Goal: Book appointment/travel/reservation

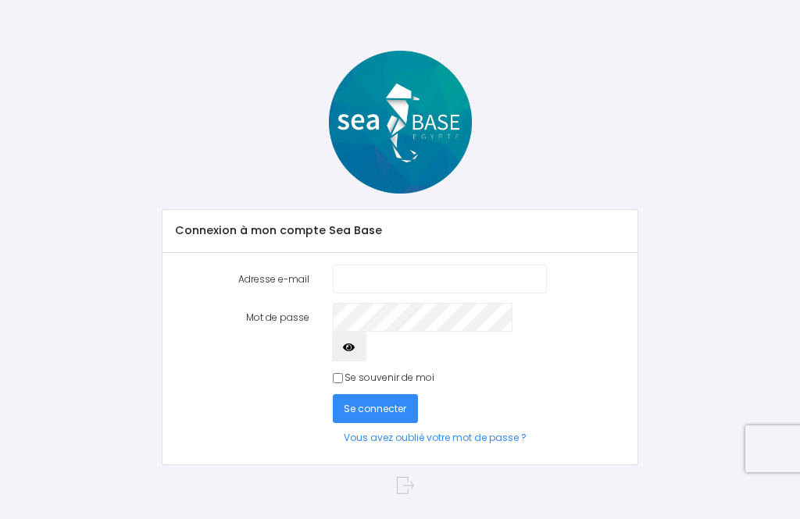
click at [510, 282] on input "Adresse e-mail" at bounding box center [440, 279] width 214 height 29
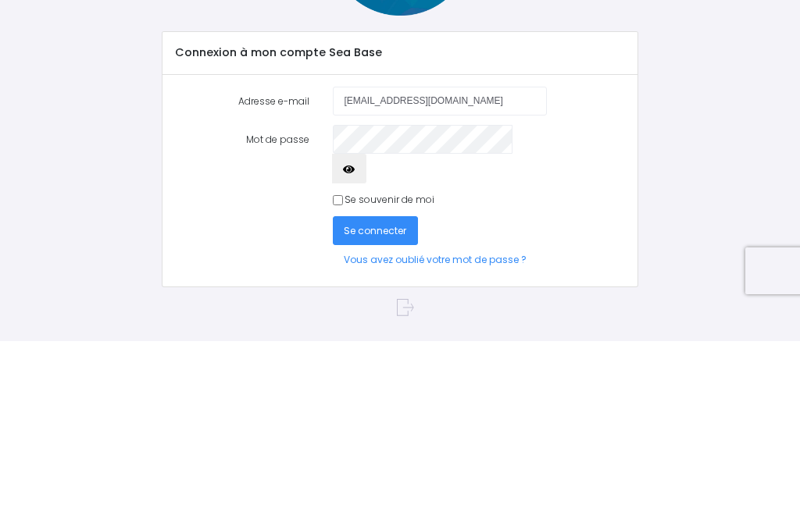
type input "[EMAIL_ADDRESS][DOMAIN_NAME]"
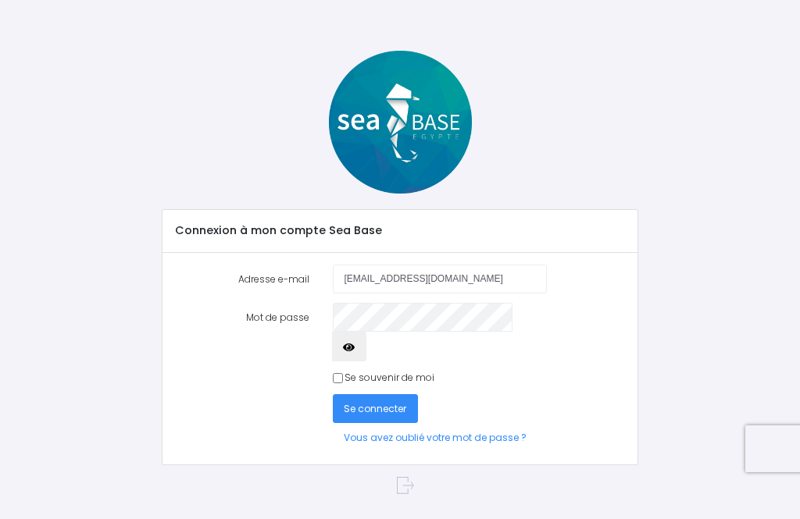
click at [379, 402] on span "Se connecter" at bounding box center [375, 408] width 62 height 13
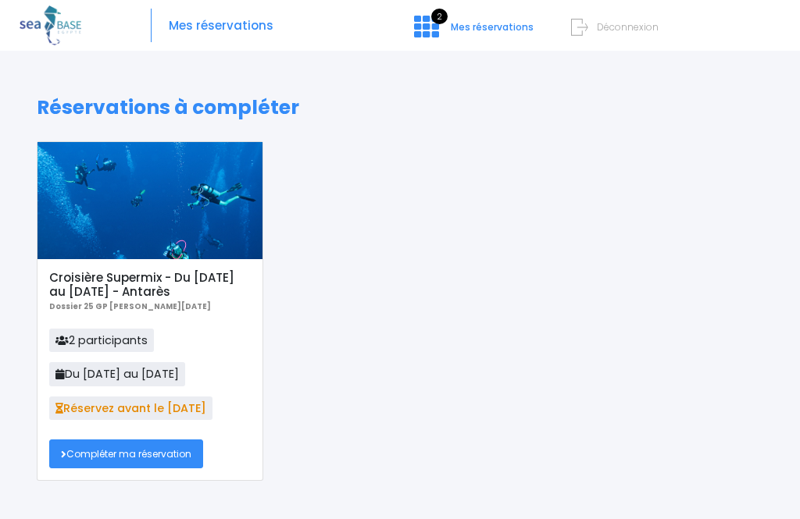
click at [123, 466] on link "Compléter ma réservation" at bounding box center [126, 454] width 154 height 29
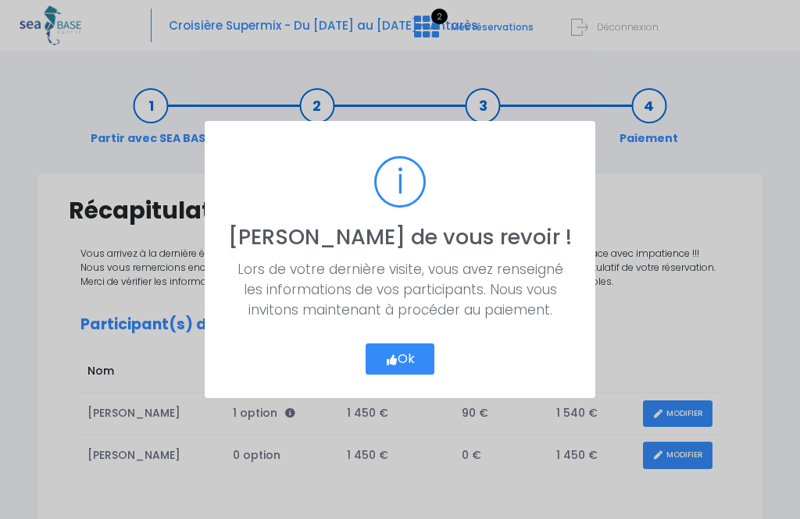
click at [394, 366] on button "Ok" at bounding box center [400, 359] width 70 height 31
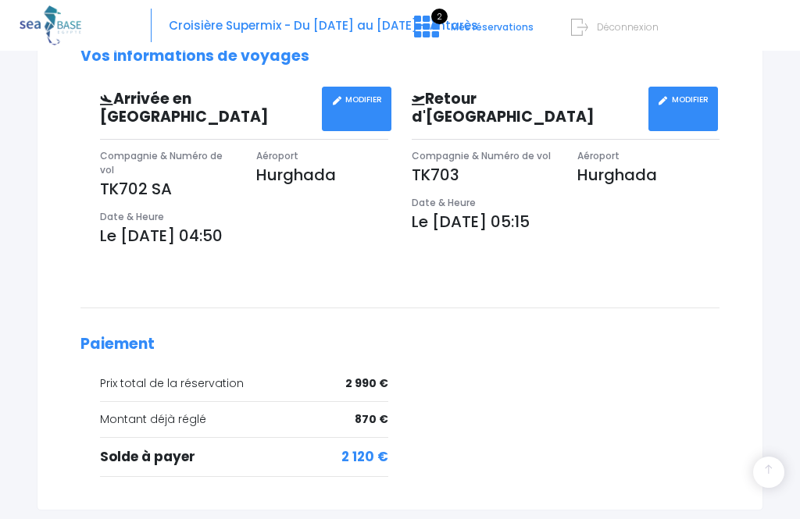
scroll to position [565, 0]
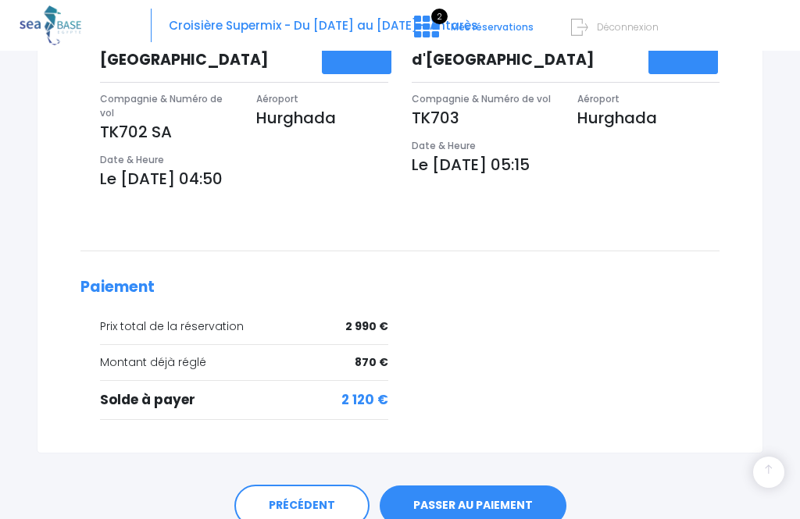
click at [497, 492] on link "PASSER AU PAIEMENT" at bounding box center [473, 506] width 187 height 41
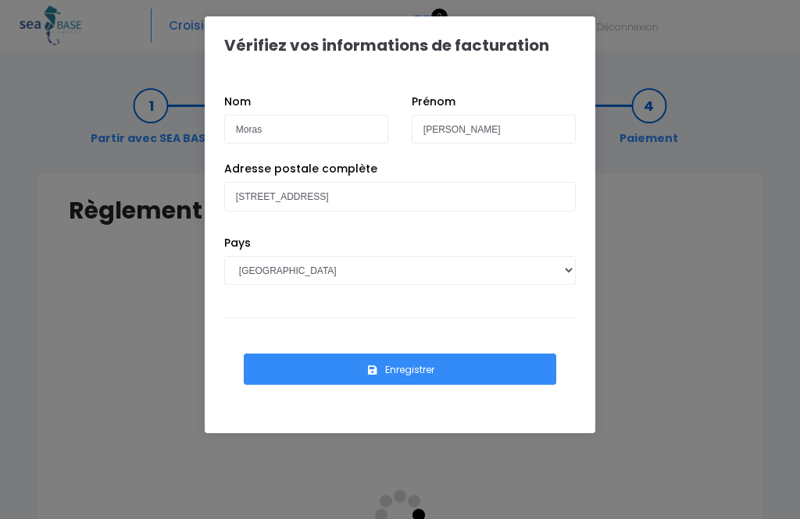
click at [436, 373] on button "Enregistrer" at bounding box center [400, 369] width 312 height 31
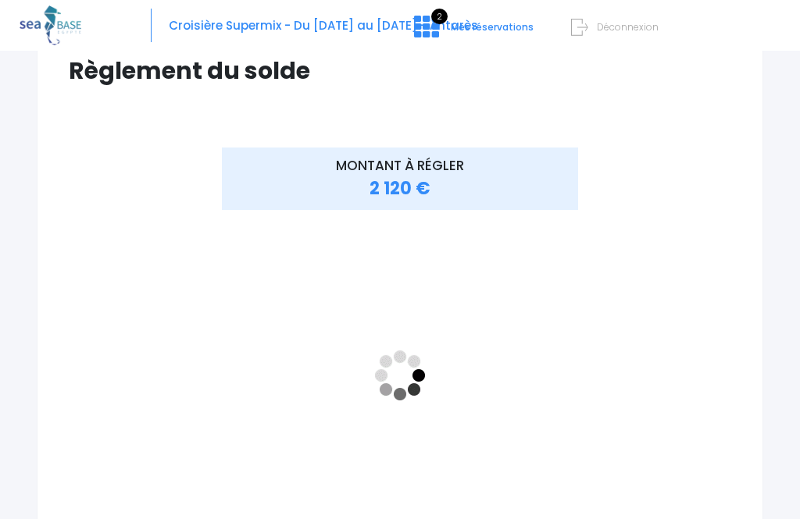
scroll to position [165, 0]
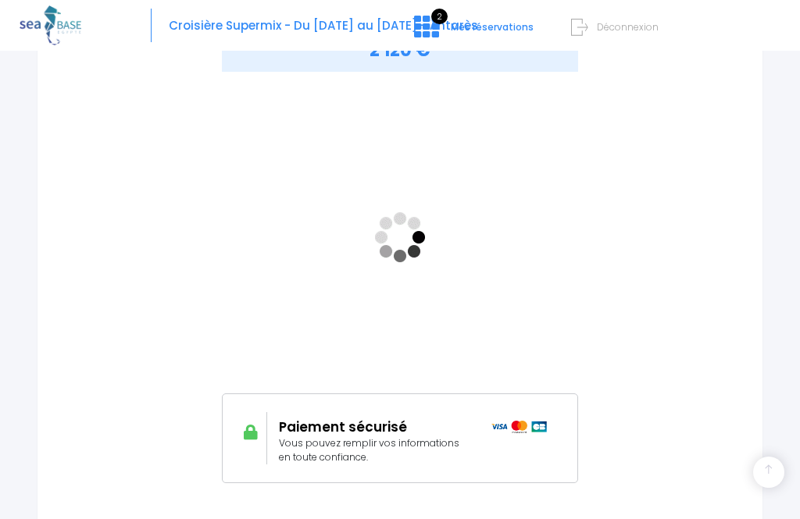
scroll to position [374, 0]
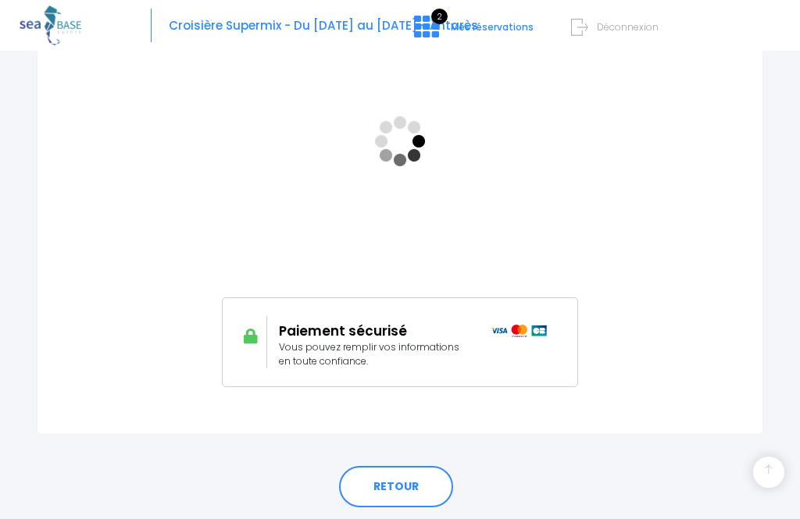
click at [400, 497] on link "RETOUR" at bounding box center [396, 487] width 114 height 42
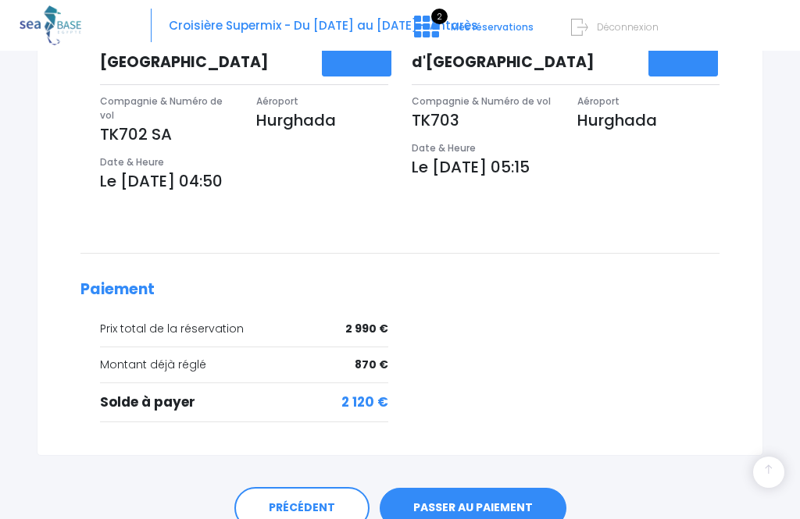
scroll to position [565, 0]
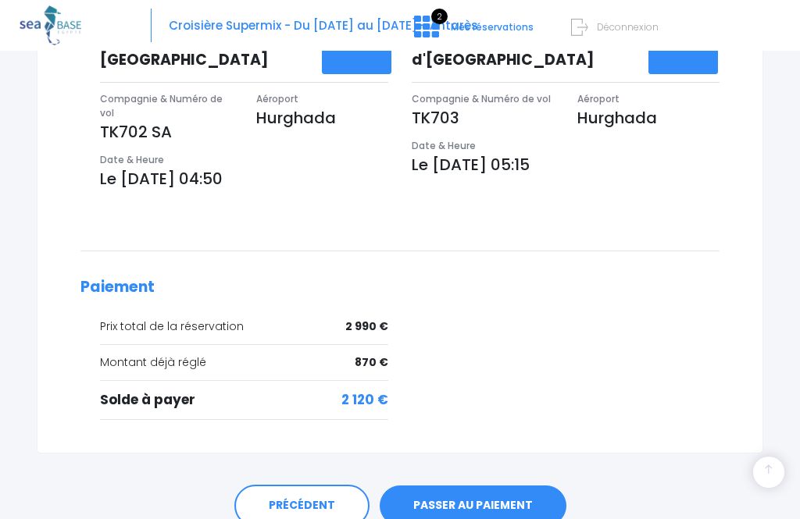
click at [514, 492] on link "PASSER AU PAIEMENT" at bounding box center [473, 506] width 187 height 41
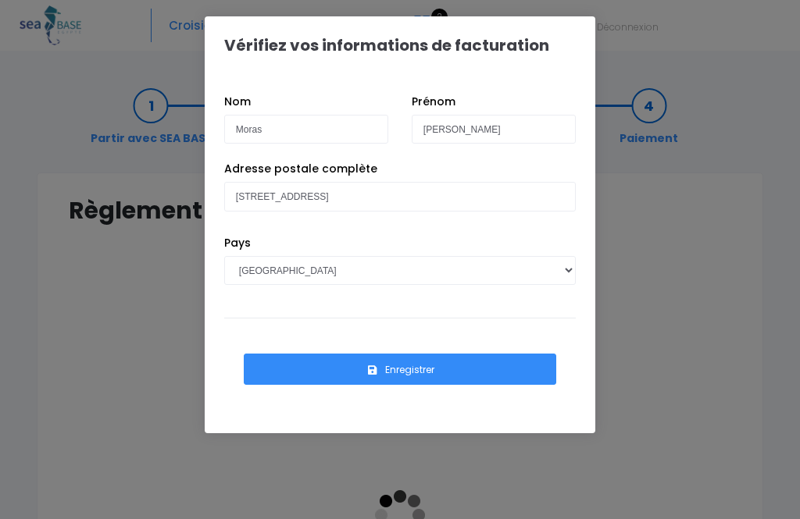
click at [522, 369] on button "Enregistrer" at bounding box center [400, 369] width 312 height 31
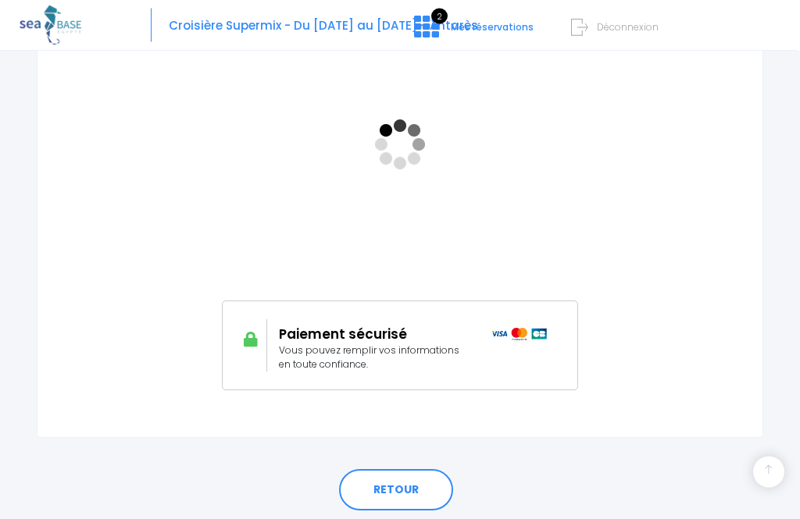
scroll to position [374, 0]
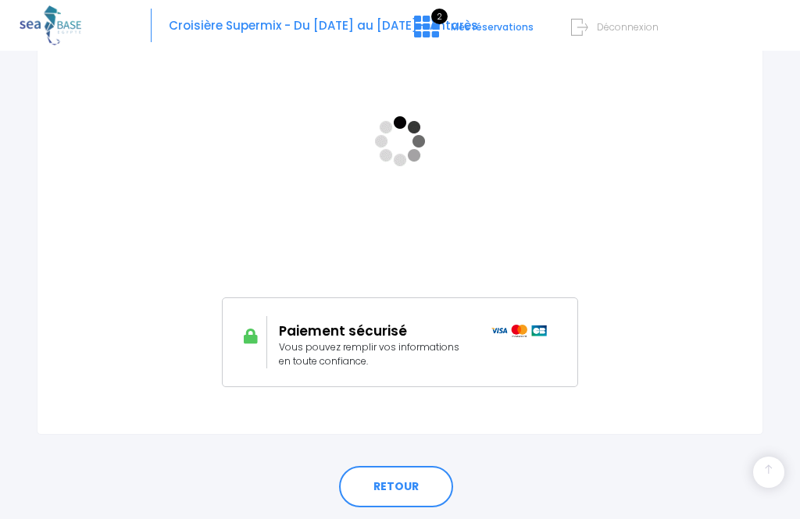
click at [533, 326] on img at bounding box center [519, 331] width 56 height 12
click at [527, 336] on img at bounding box center [519, 331] width 56 height 12
click at [414, 490] on link "RETOUR" at bounding box center [396, 487] width 114 height 42
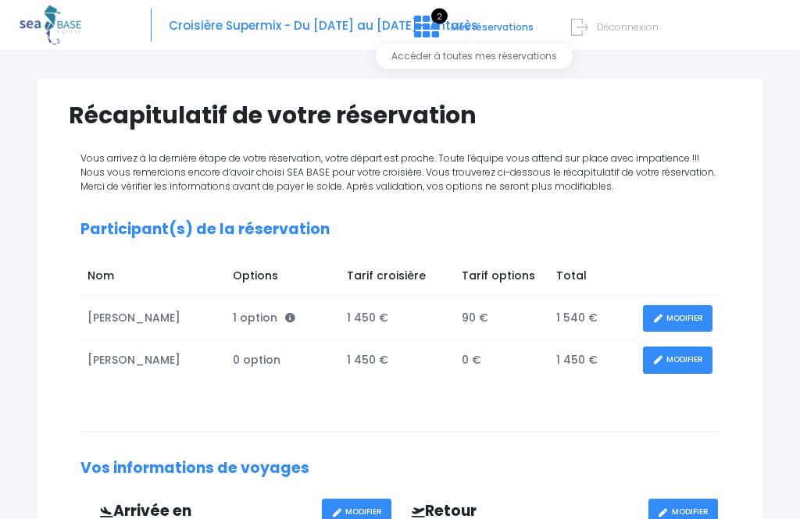
scroll to position [95, 0]
click at [429, 22] on icon at bounding box center [426, 26] width 25 height 25
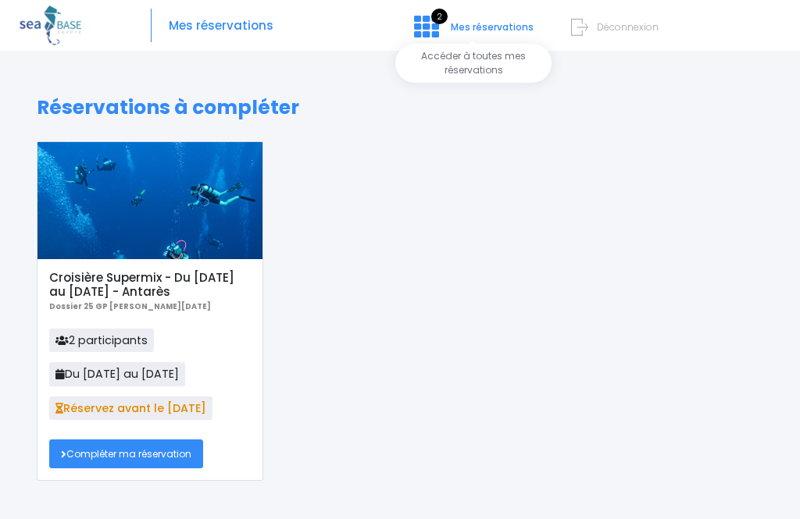
click at [507, 24] on span "Mes réservations" at bounding box center [492, 26] width 83 height 13
click at [240, 26] on span "Mes réservations" at bounding box center [221, 26] width 105 height 0
click at [212, 26] on span "Mes réservations" at bounding box center [221, 26] width 105 height 0
click at [134, 462] on link "Compléter ma réservation" at bounding box center [126, 454] width 154 height 29
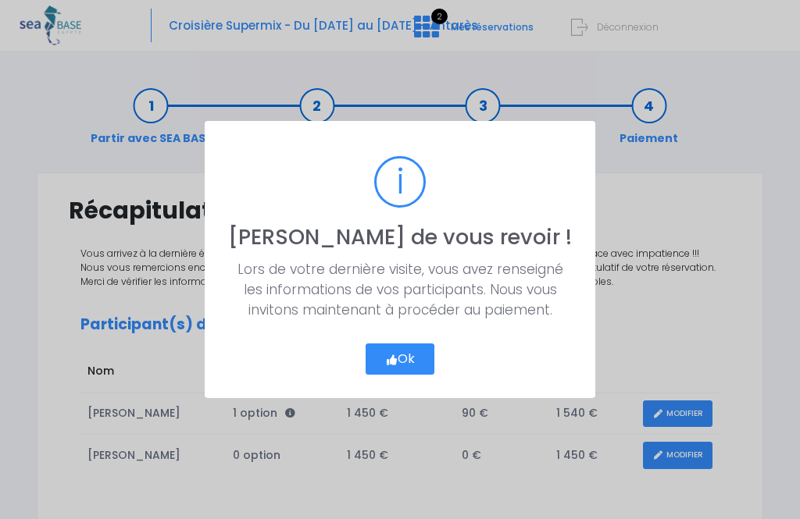
click at [412, 364] on button "Ok" at bounding box center [400, 359] width 70 height 31
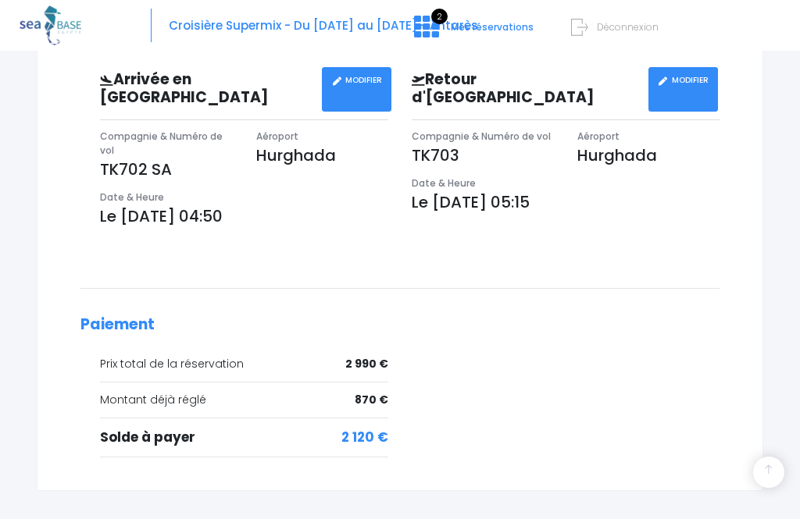
scroll to position [565, 0]
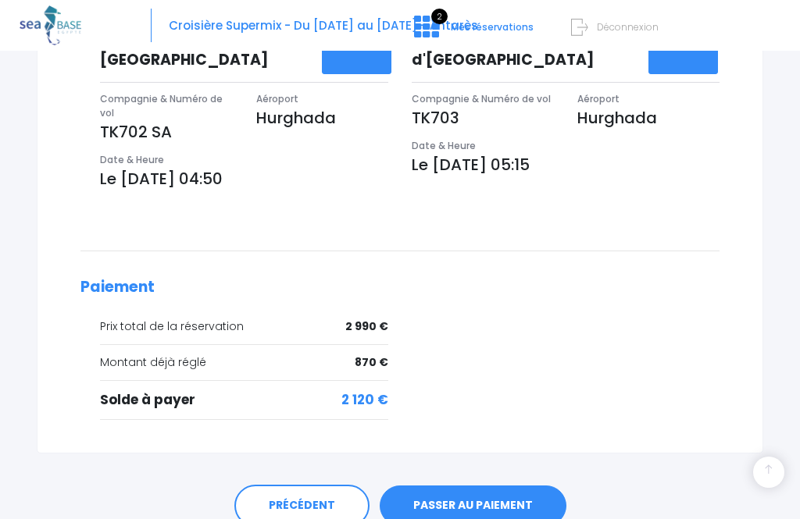
click at [492, 490] on link "PASSER AU PAIEMENT" at bounding box center [473, 506] width 187 height 41
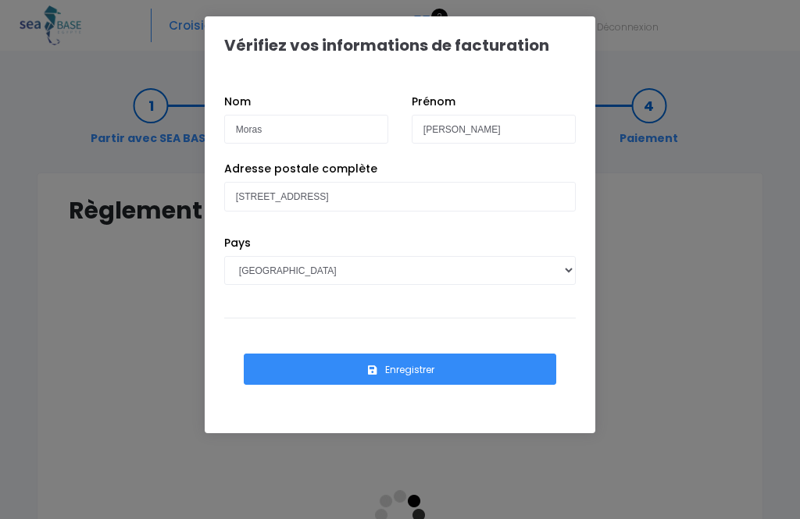
click at [429, 369] on button "Enregistrer" at bounding box center [400, 369] width 312 height 31
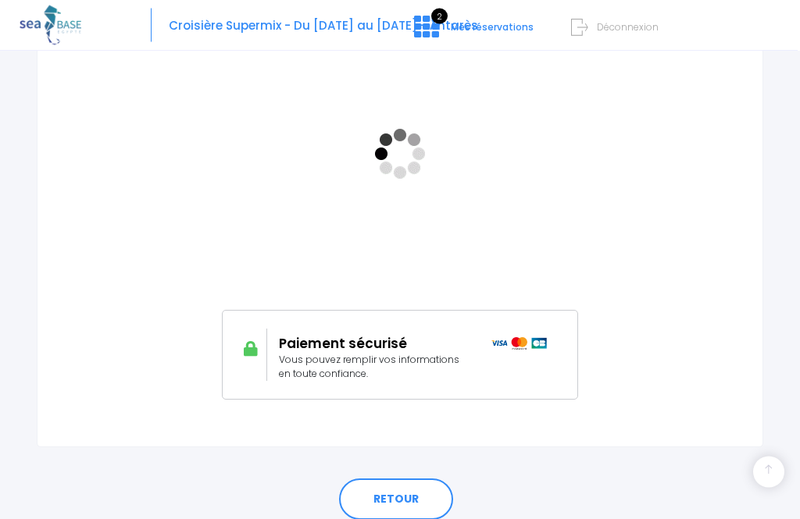
scroll to position [374, 0]
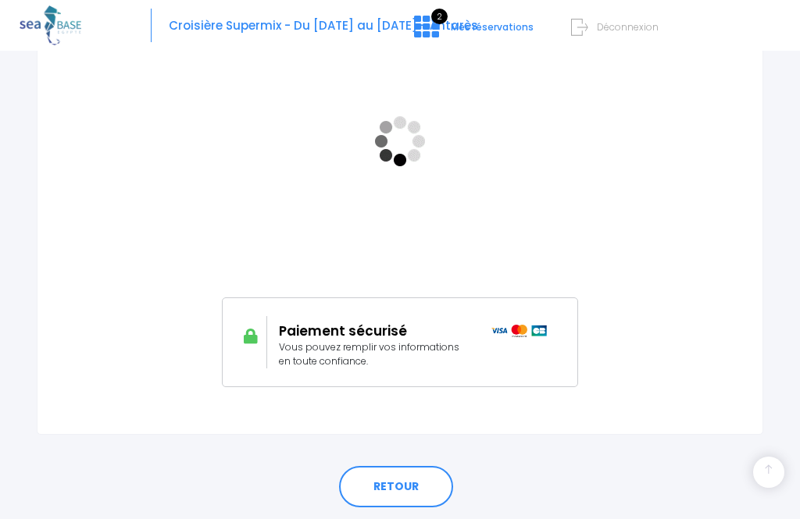
click at [409, 482] on link "RETOUR" at bounding box center [396, 487] width 114 height 42
